Goal: Task Accomplishment & Management: Manage account settings

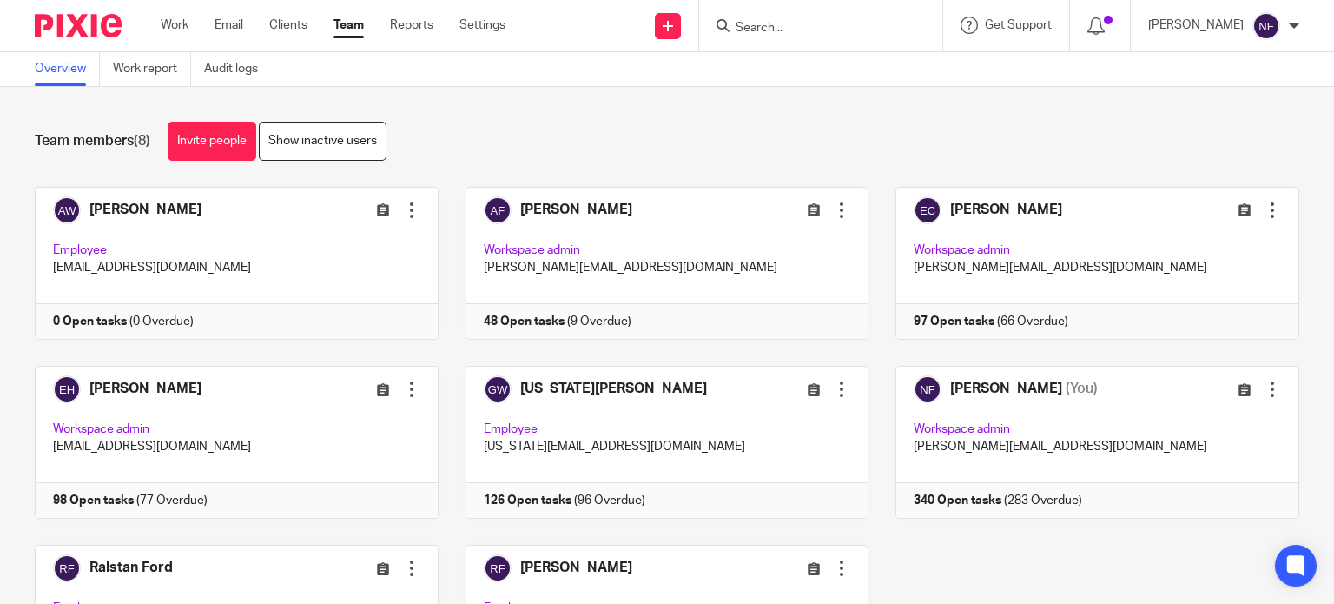
click at [789, 21] on input "Search" at bounding box center [812, 29] width 156 height 16
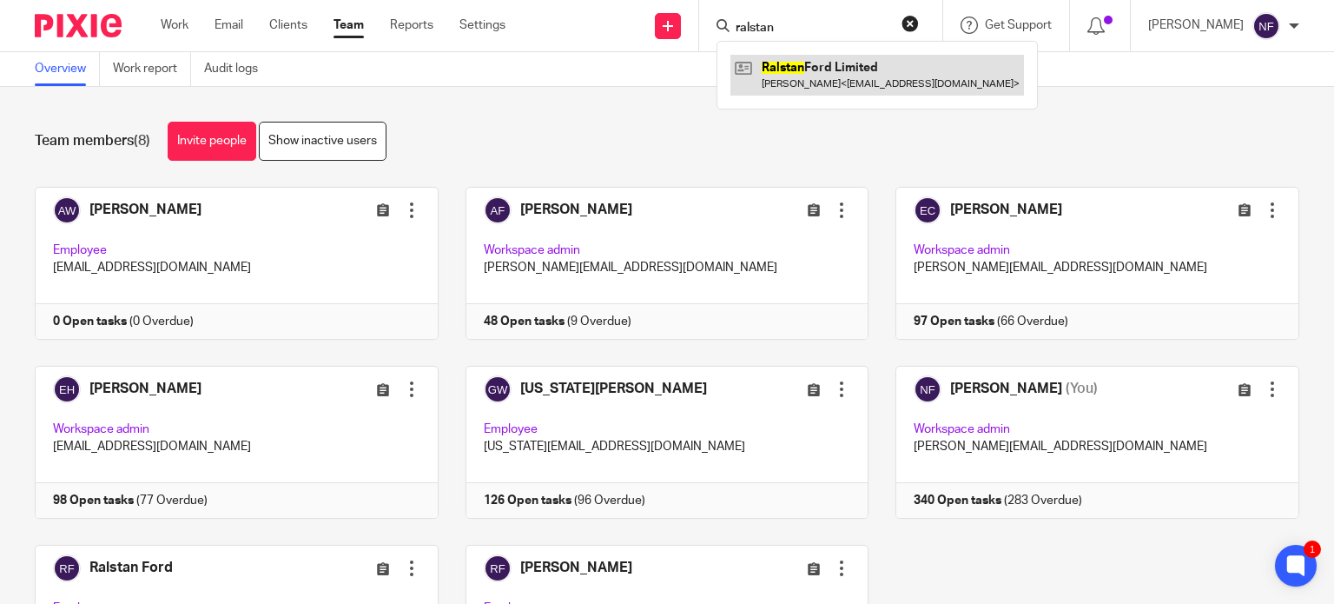
type input "ralstan"
click at [806, 67] on link at bounding box center [878, 75] width 294 height 40
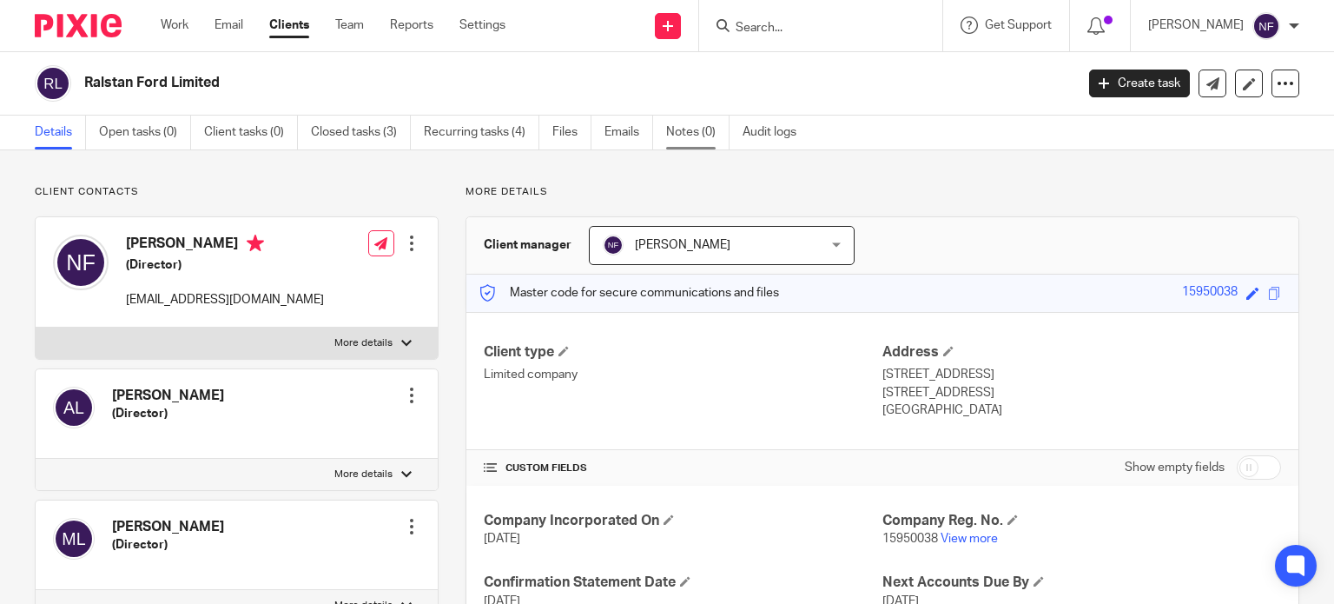
click at [688, 142] on link "Notes (0)" at bounding box center [697, 133] width 63 height 34
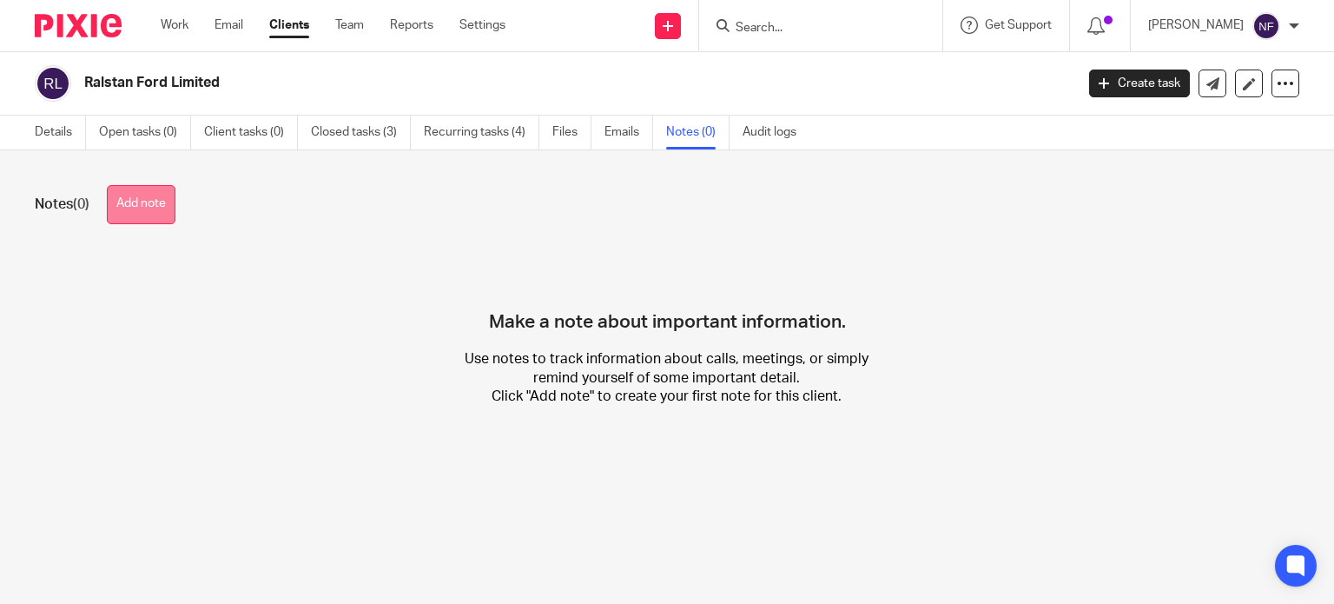
click at [167, 193] on button "Add note" at bounding box center [141, 204] width 69 height 39
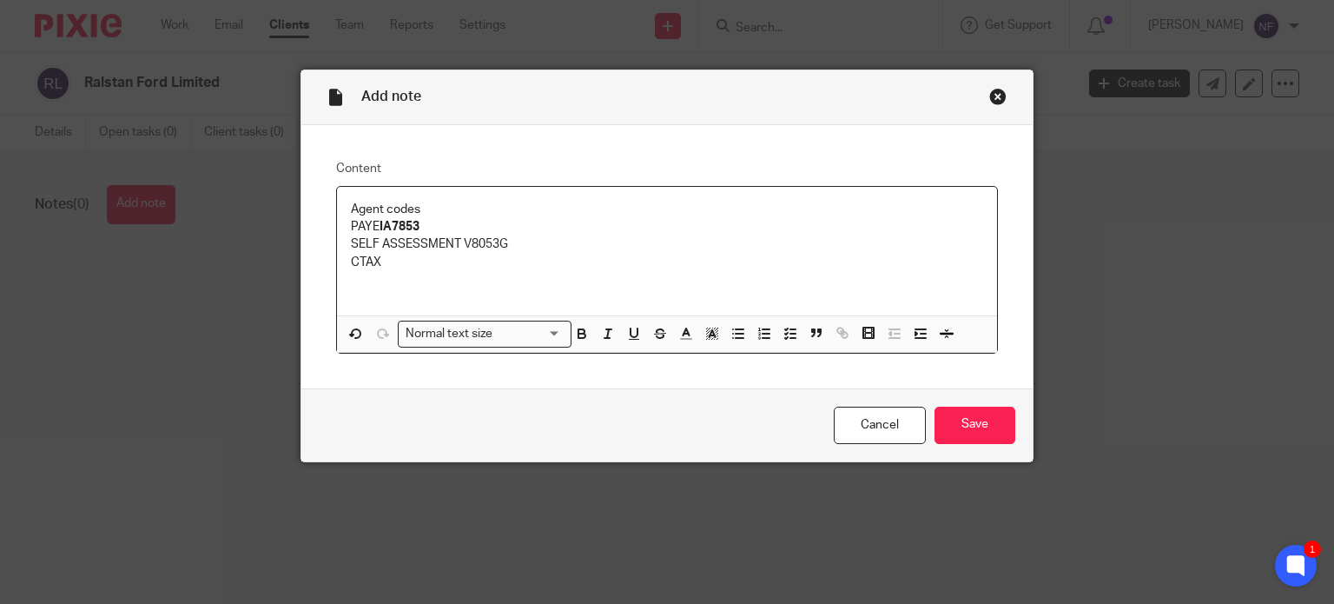
click at [458, 242] on p "SELF ASSESSMENT V8053G" at bounding box center [667, 243] width 633 height 17
click at [458, 242] on p "SELF ASSESSMENT 2974PAV8053G" at bounding box center [667, 243] width 633 height 17
drag, startPoint x: 549, startPoint y: 240, endPoint x: 499, endPoint y: 242, distance: 49.6
click at [499, 242] on p "SELF ASSESSMENT 2974PAV8053G" at bounding box center [667, 243] width 633 height 17
copy p "V8053G"
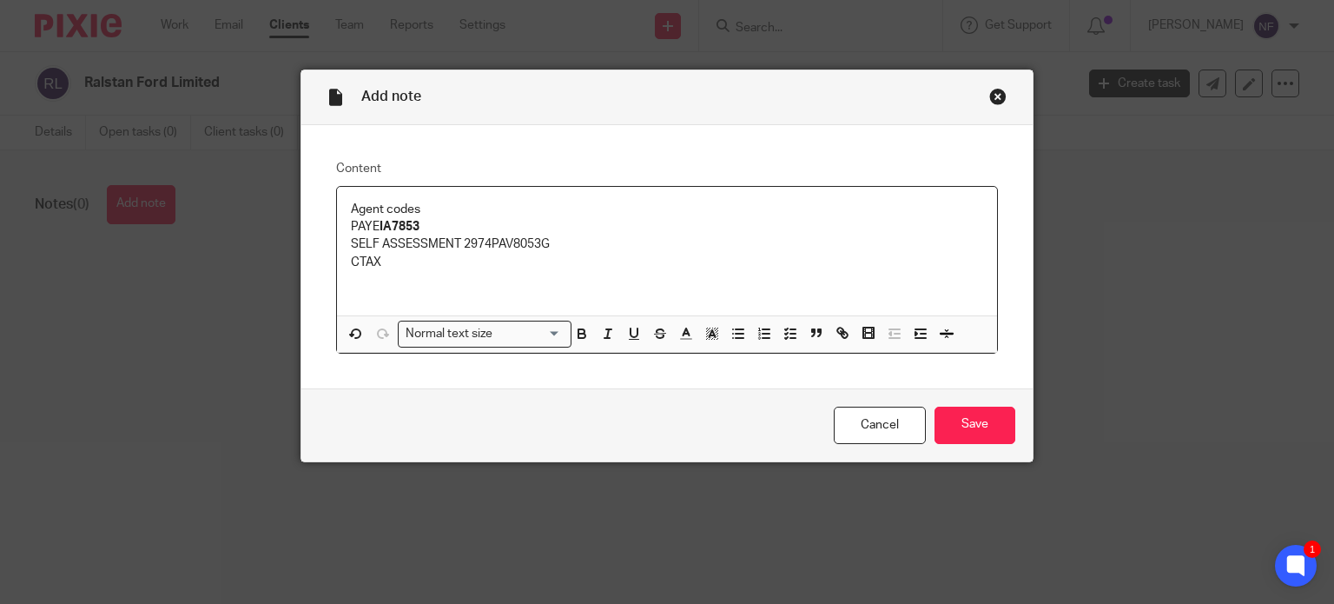
click at [414, 261] on p "CTAX" at bounding box center [667, 262] width 633 height 17
click at [962, 427] on input "Save" at bounding box center [975, 425] width 81 height 37
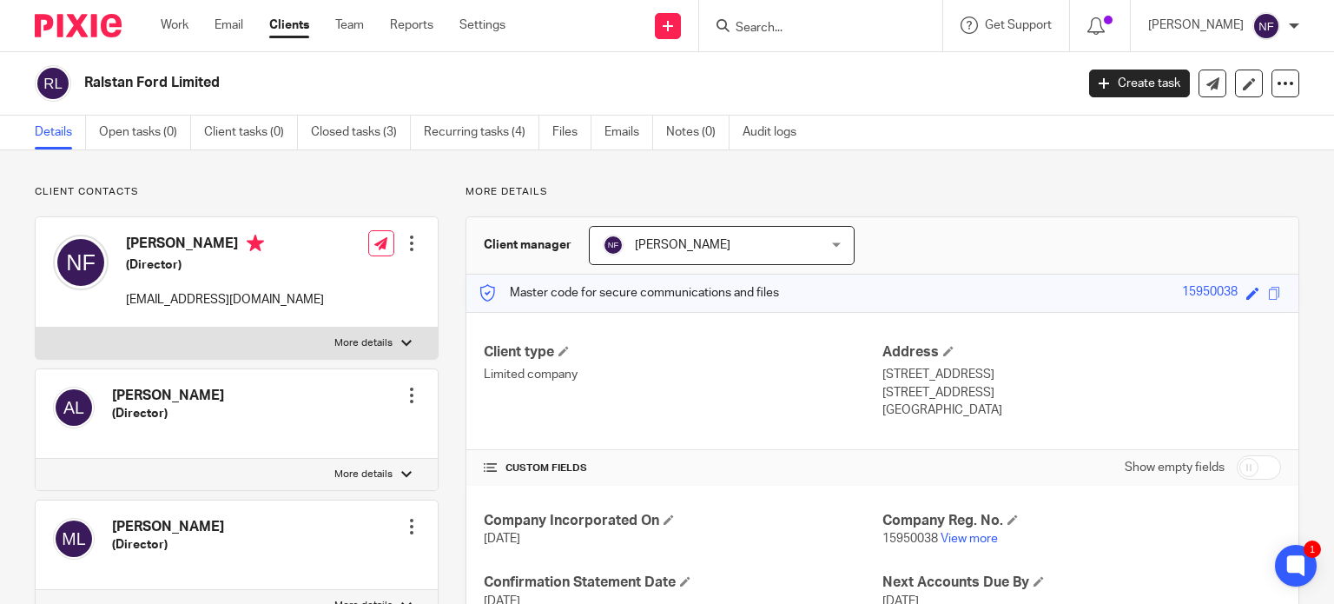
scroll to position [83, 0]
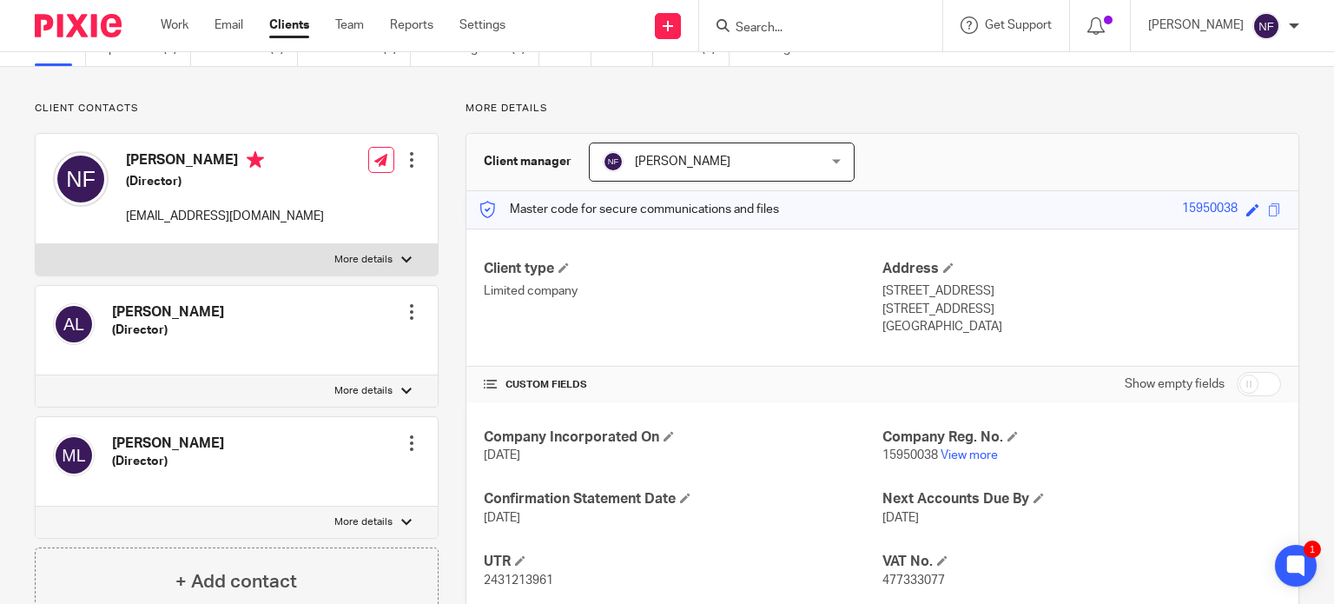
click at [785, 23] on input "Search" at bounding box center [812, 29] width 156 height 16
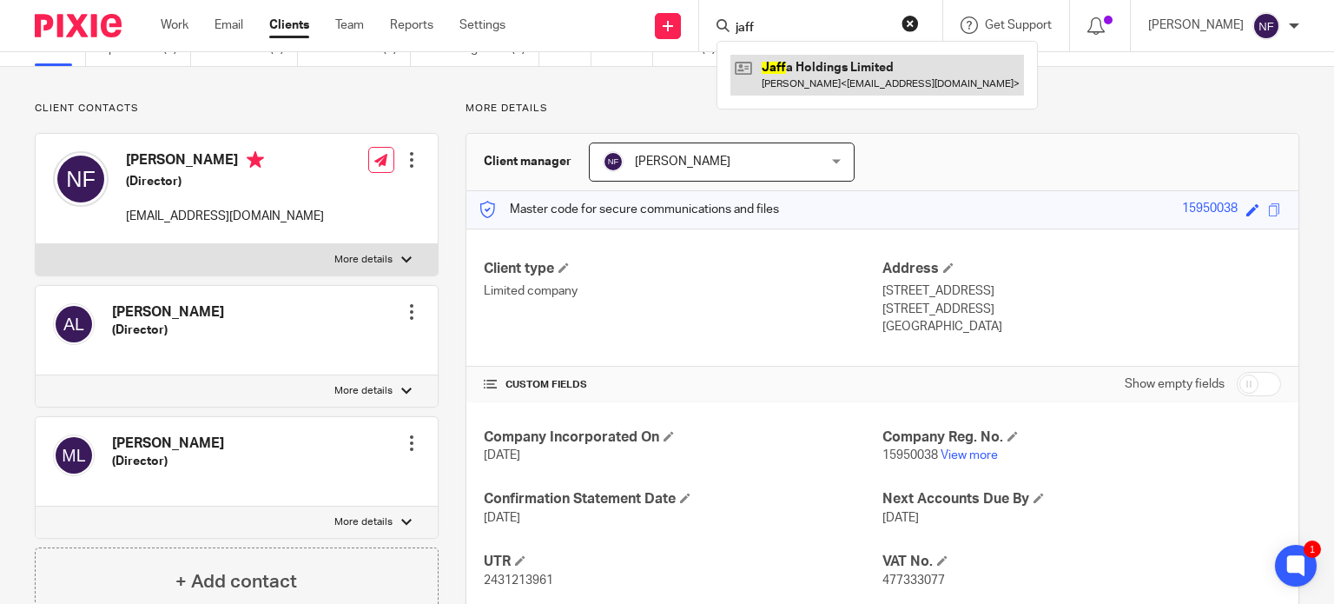
type input "jaff"
click at [813, 65] on link at bounding box center [878, 75] width 294 height 40
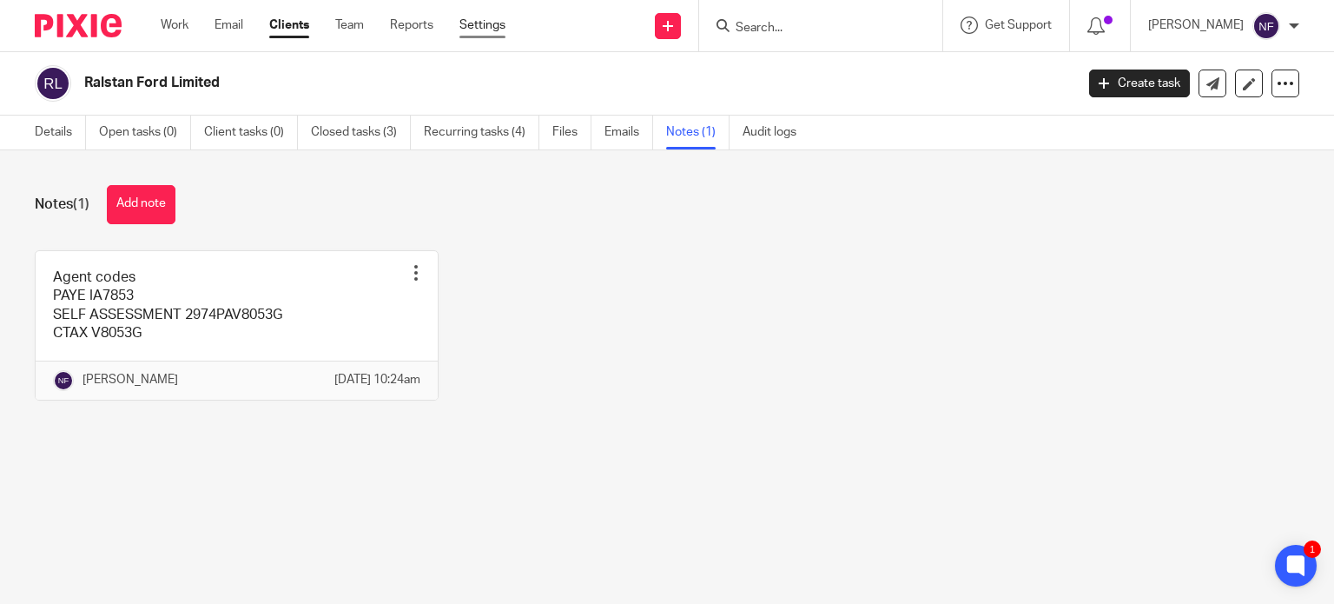
click at [477, 30] on link "Settings" at bounding box center [483, 25] width 46 height 17
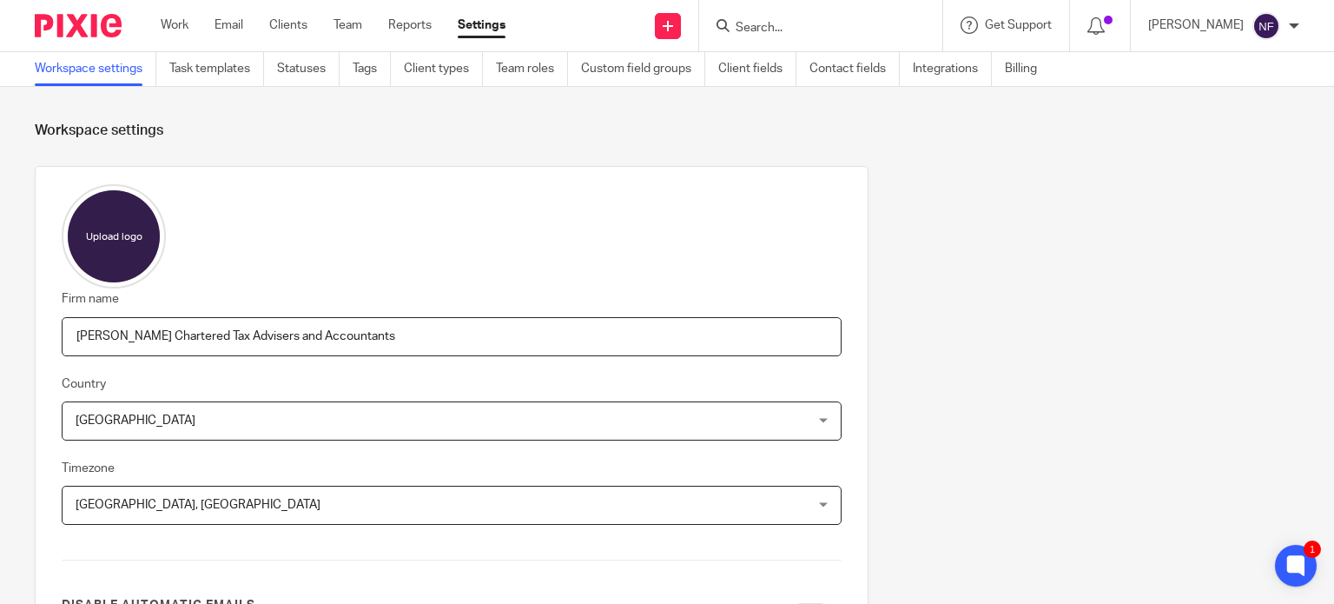
click at [797, 24] on input "Search" at bounding box center [812, 29] width 156 height 16
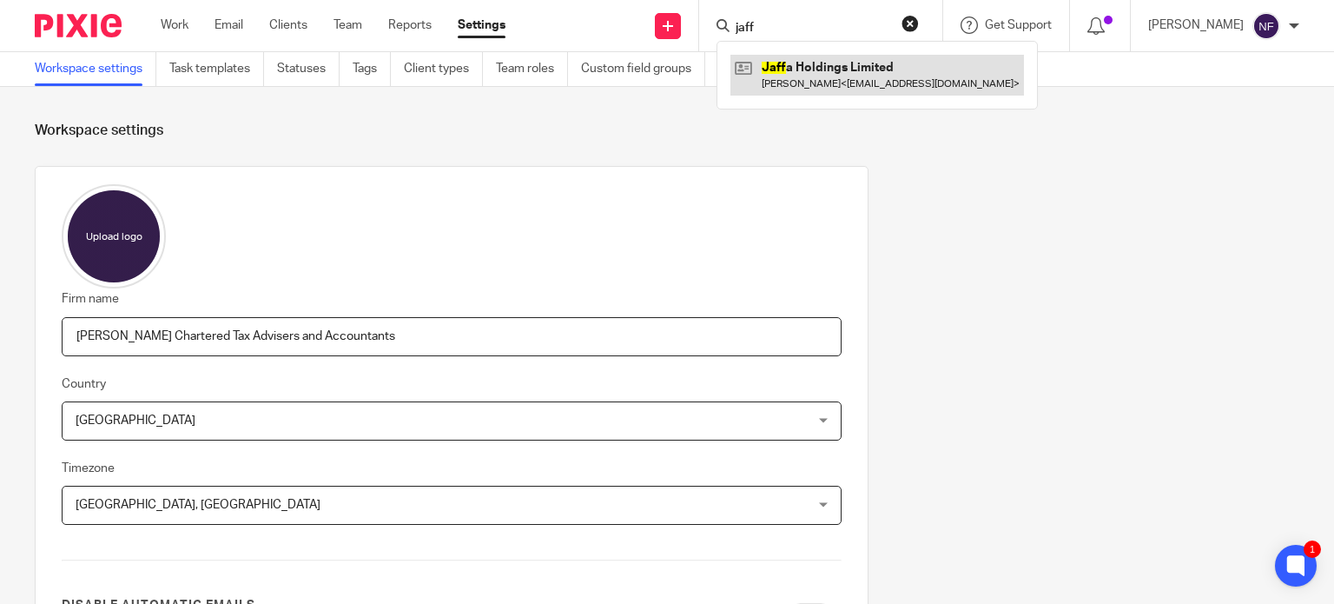
type input "jaff"
click at [814, 74] on link at bounding box center [878, 75] width 294 height 40
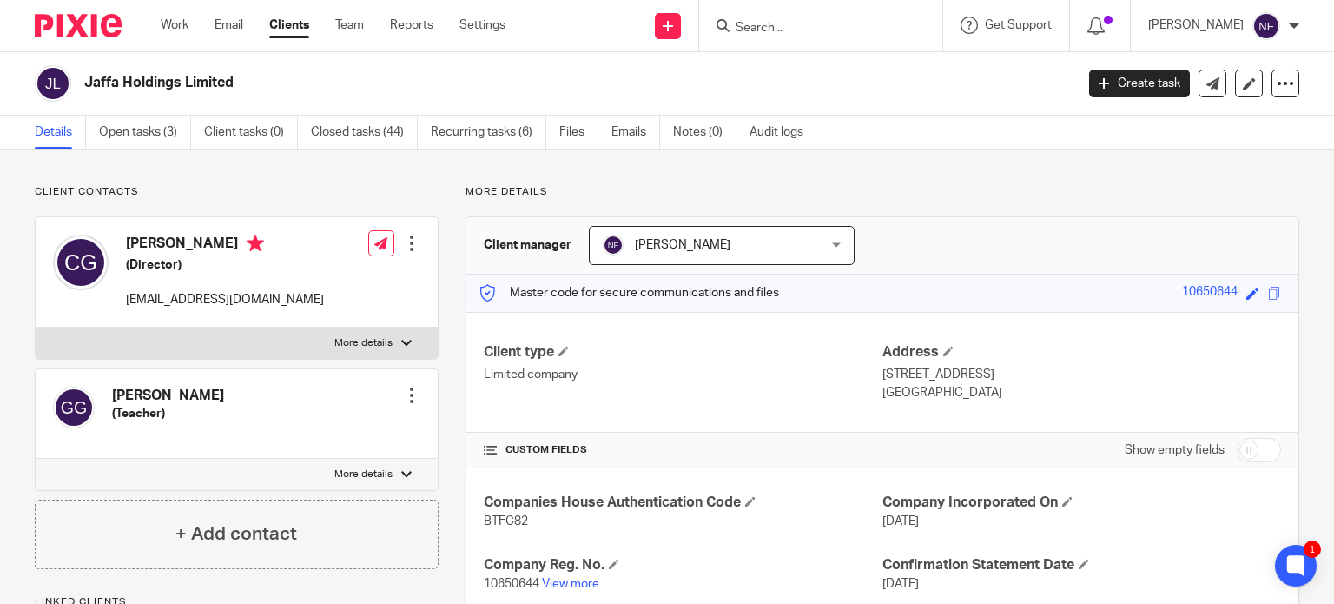
click at [788, 34] on input "Search" at bounding box center [812, 29] width 156 height 16
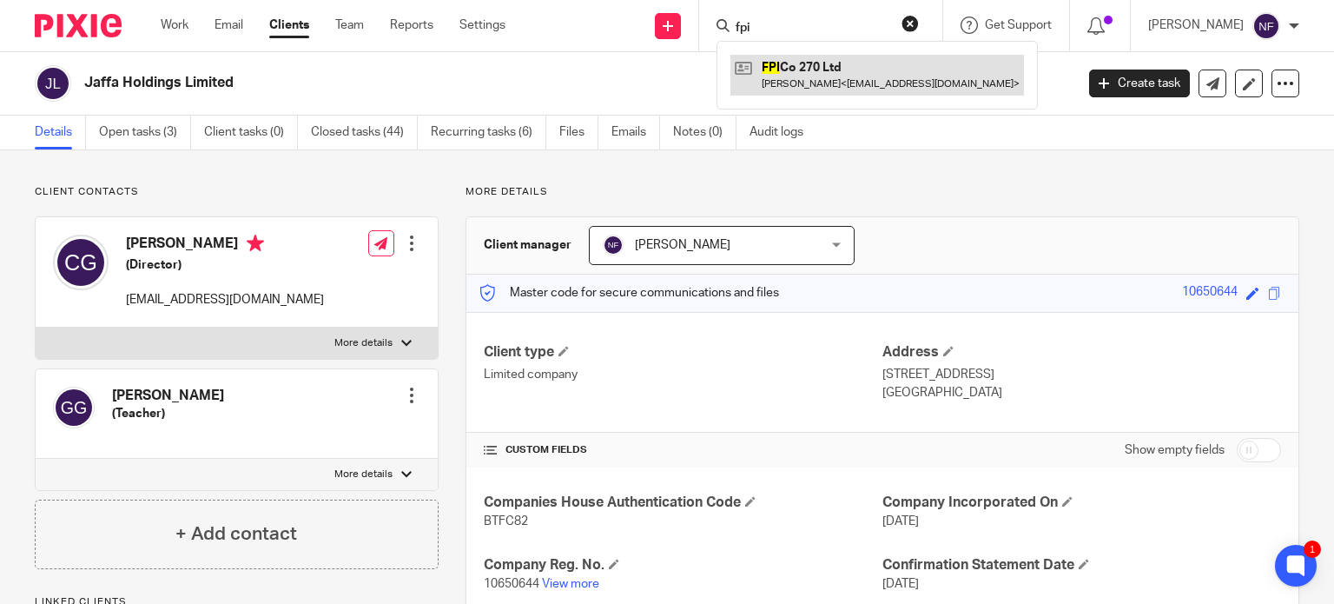
type input "fpi"
click at [813, 63] on link at bounding box center [878, 75] width 294 height 40
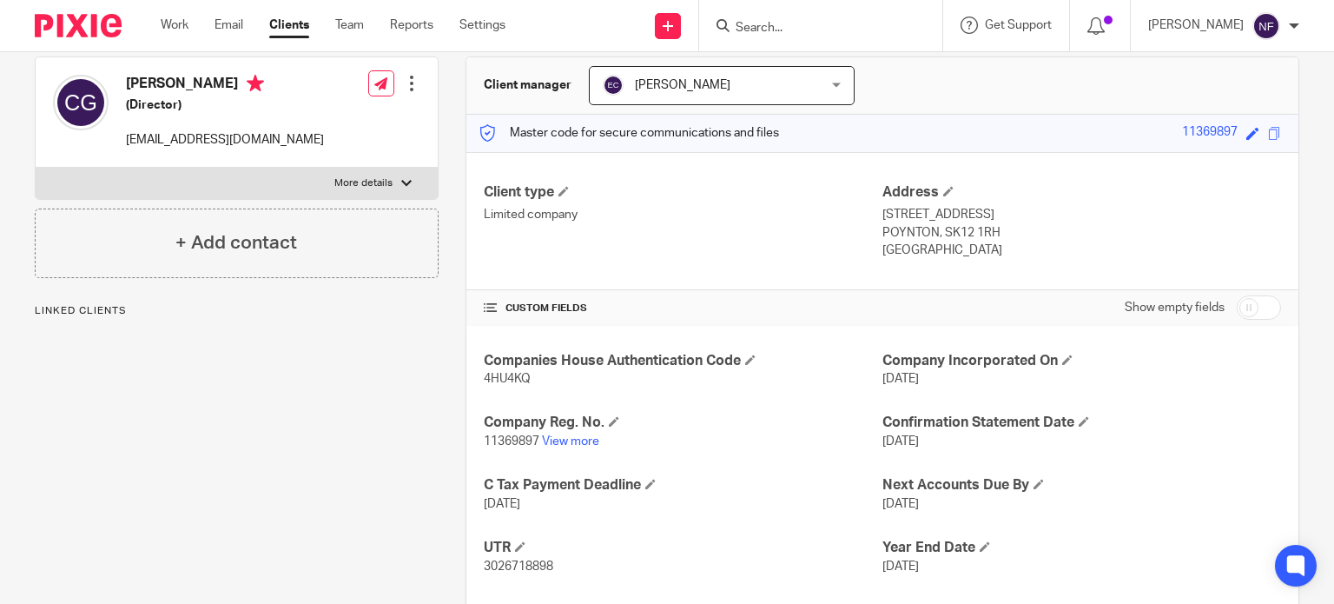
scroll to position [160, 0]
click at [777, 29] on input "Search" at bounding box center [812, 29] width 156 height 16
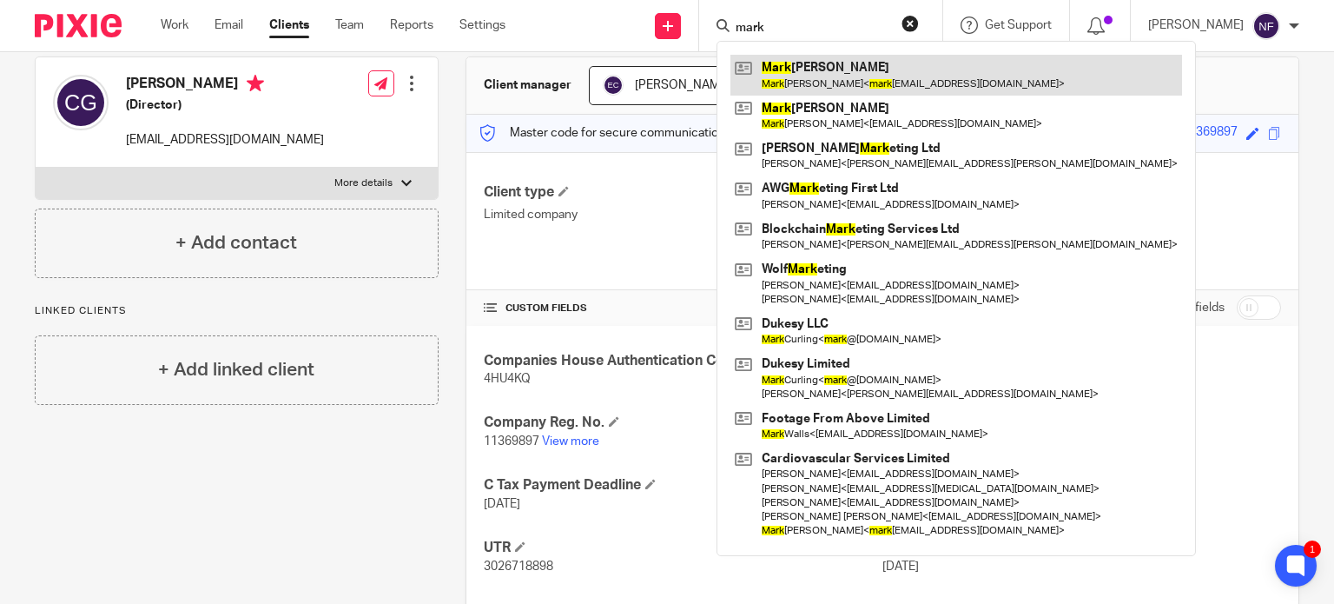
type input "mark"
click at [960, 83] on link at bounding box center [957, 75] width 452 height 40
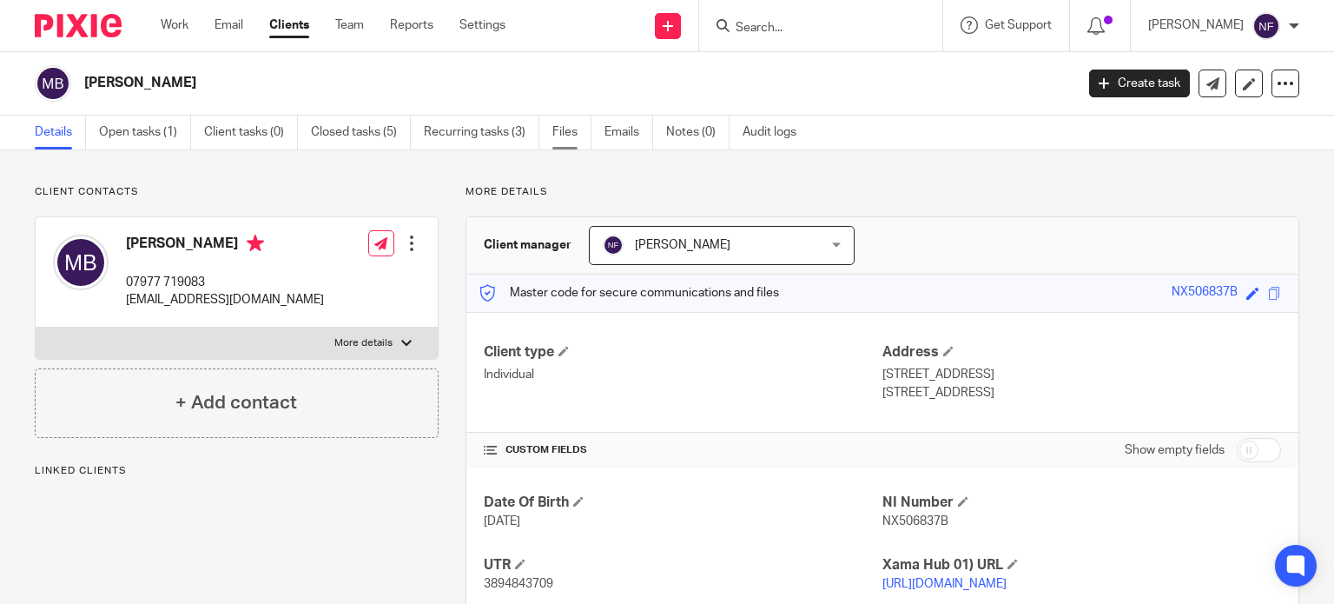
click at [566, 135] on link "Files" at bounding box center [571, 133] width 39 height 34
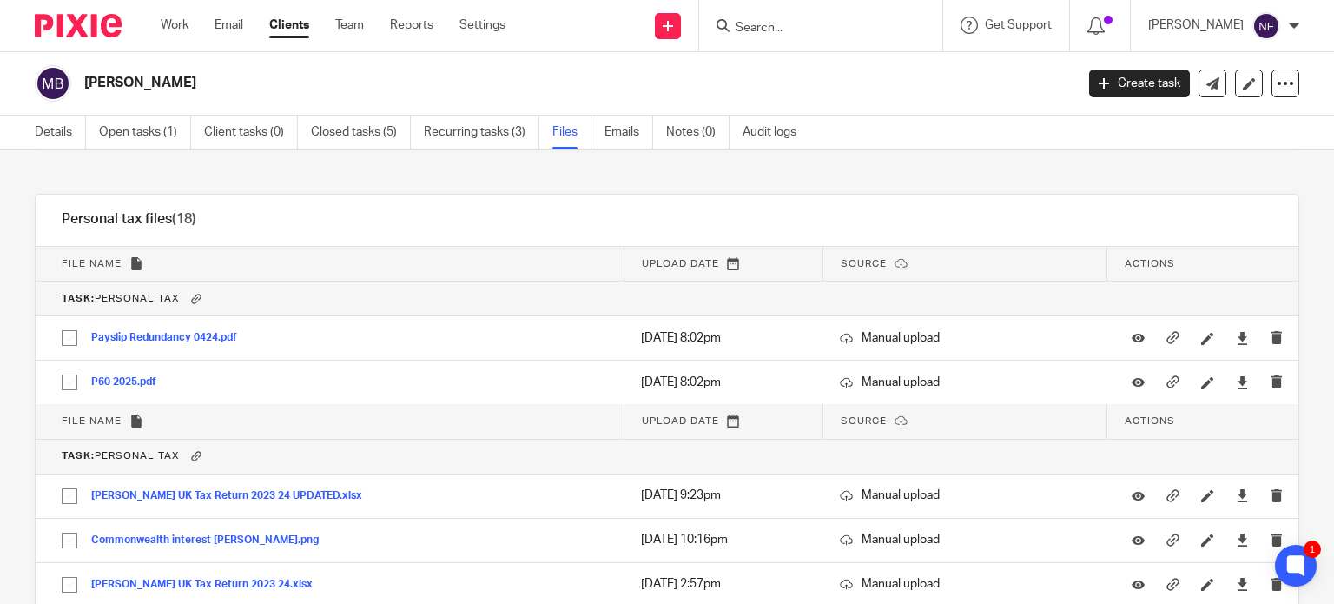
scroll to position [257, 0]
